Goal: Information Seeking & Learning: Stay updated

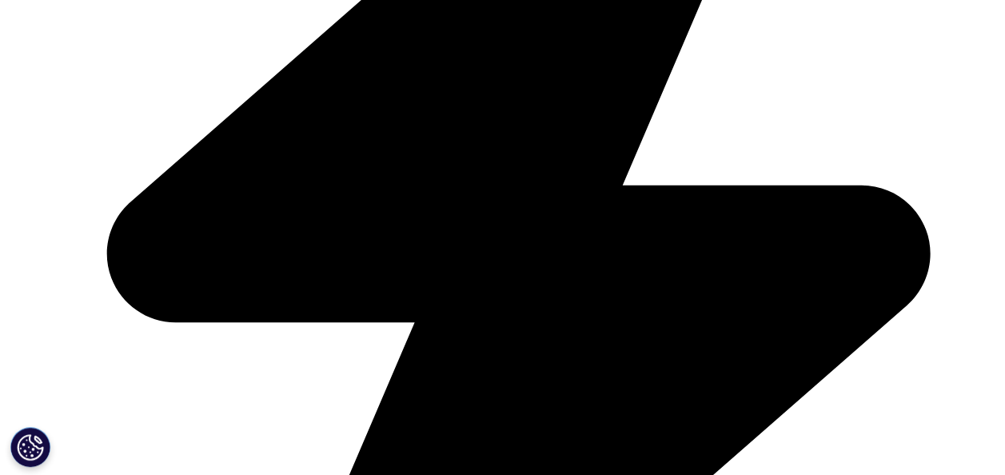
scroll to position [623, 0]
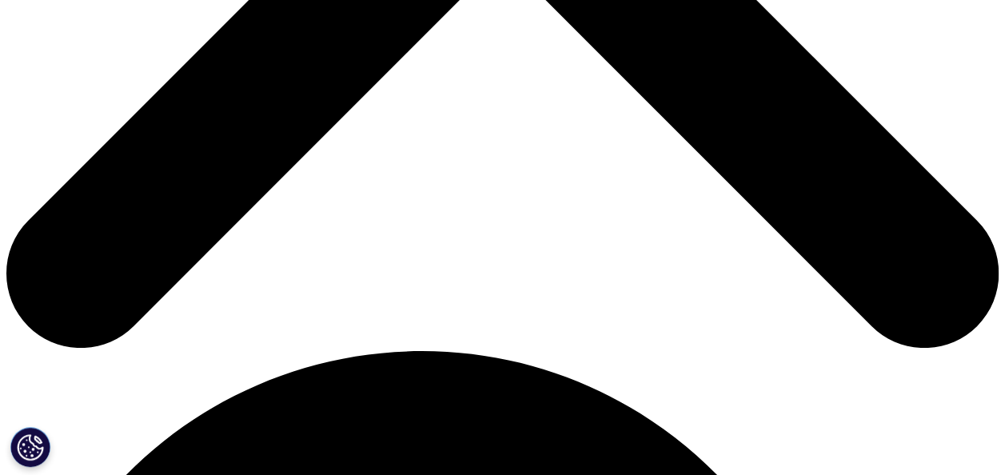
scroll to position [666, 0]
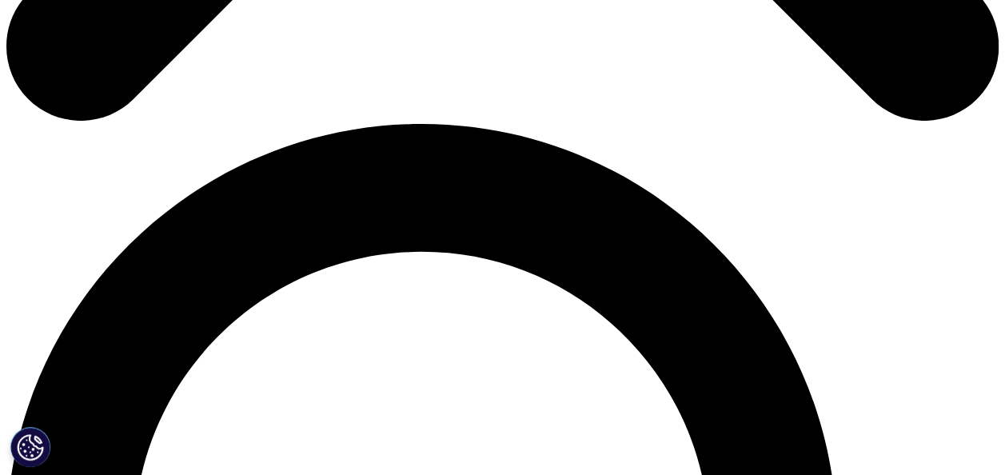
scroll to position [760, 0]
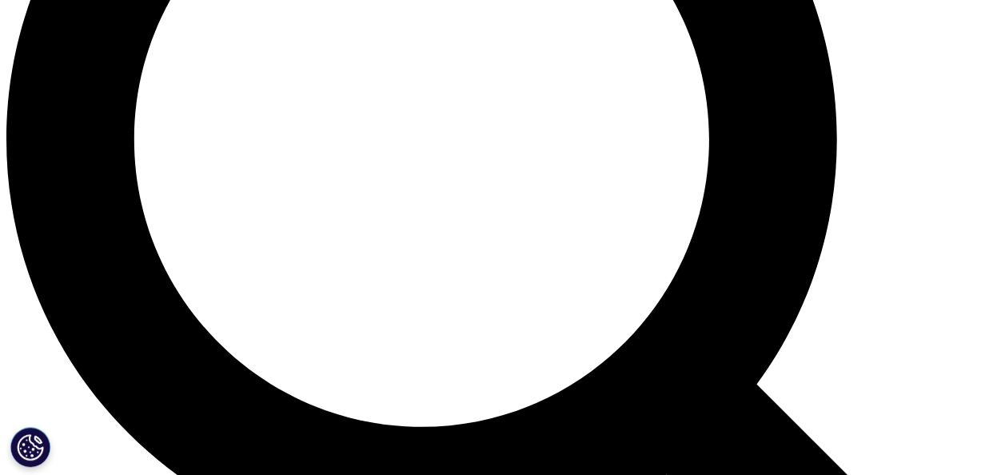
scroll to position [1298, 0]
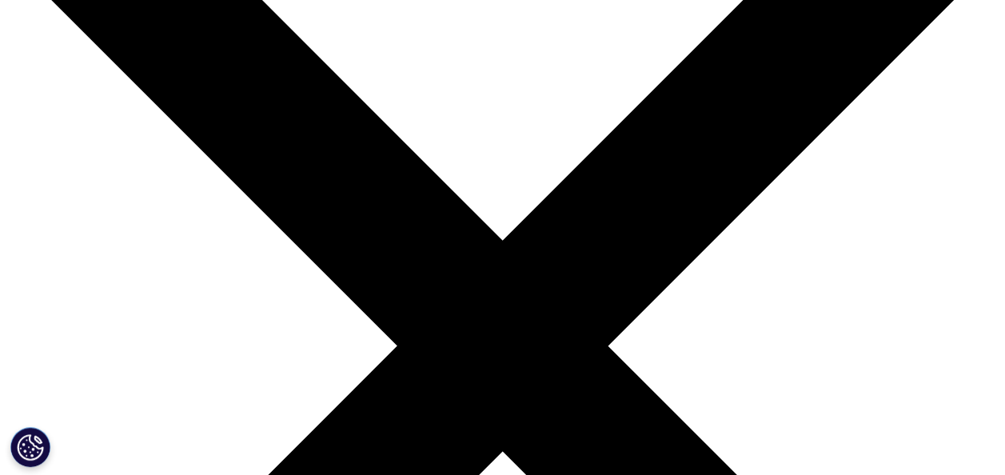
scroll to position [0, 0]
